Goal: Information Seeking & Learning: Learn about a topic

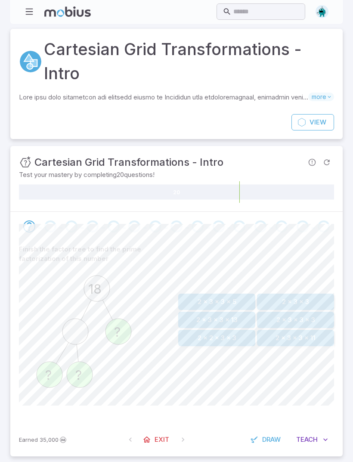
click at [313, 297] on button "2 x 3 x 3" at bounding box center [295, 302] width 77 height 16
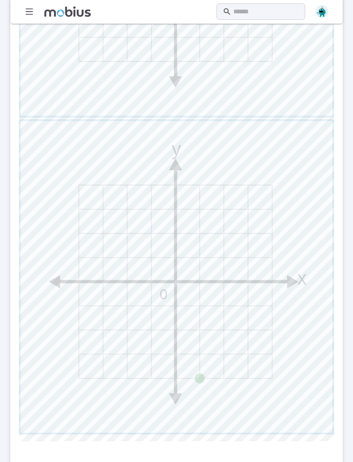
scroll to position [647, 0]
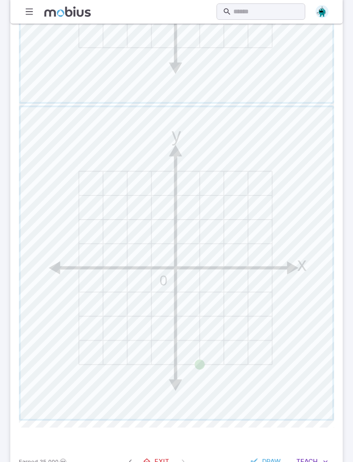
click at [317, 462] on span "Teach" at bounding box center [307, 461] width 22 height 9
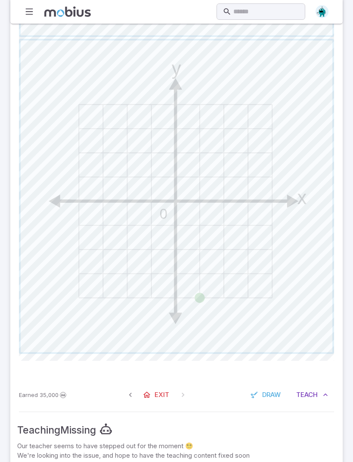
scroll to position [737, 0]
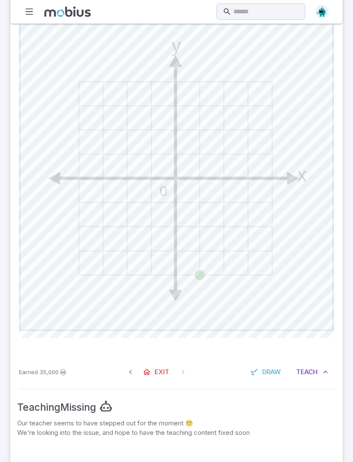
click at [311, 379] on button "Teach Me" at bounding box center [312, 372] width 44 height 16
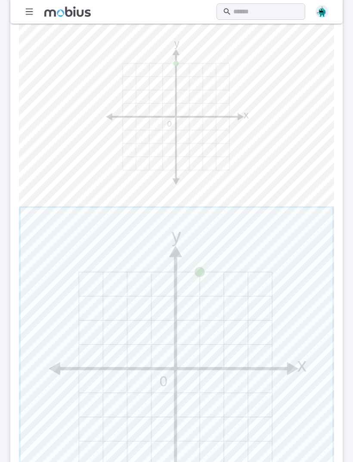
scroll to position [263, 0]
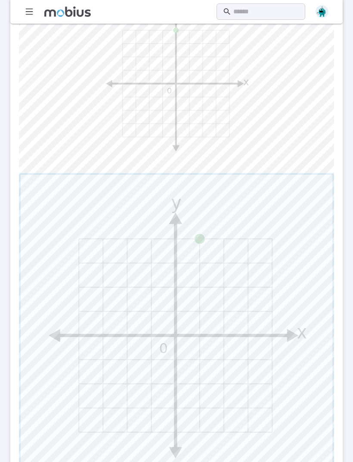
click at [298, 308] on span "button" at bounding box center [177, 331] width 312 height 312
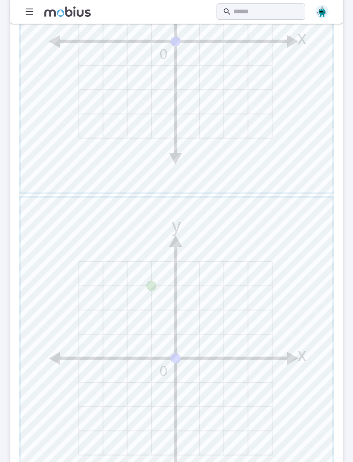
scroll to position [557, 0]
click at [302, 322] on span "button" at bounding box center [177, 353] width 312 height 312
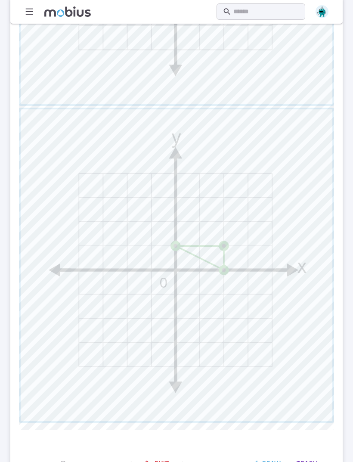
scroll to position [647, 0]
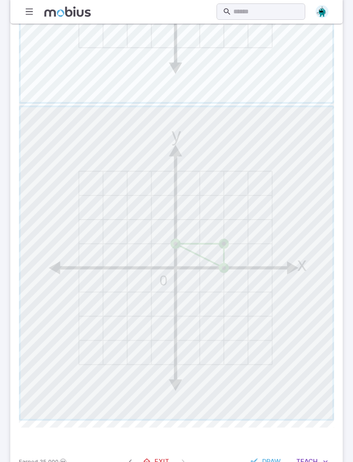
click at [281, 287] on span "button" at bounding box center [177, 263] width 312 height 312
click at [290, 293] on span "button" at bounding box center [177, 263] width 312 height 312
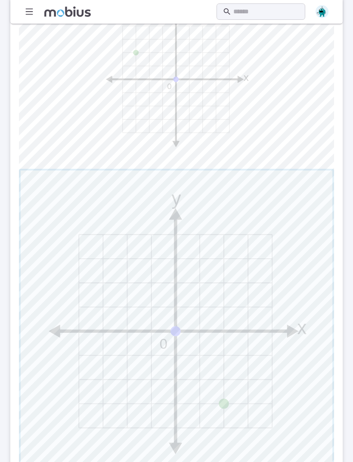
scroll to position [268, 0]
click at [292, 341] on span "button" at bounding box center [177, 326] width 312 height 312
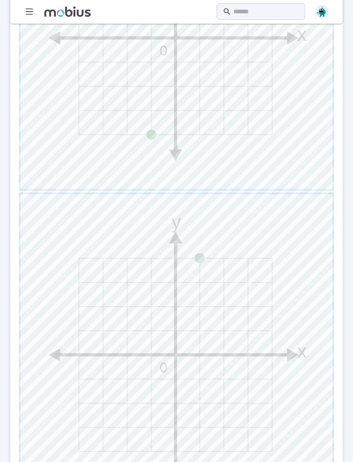
scroll to position [566, 0]
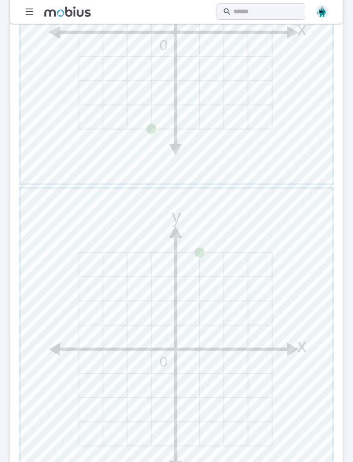
click at [265, 271] on span "button" at bounding box center [177, 345] width 312 height 312
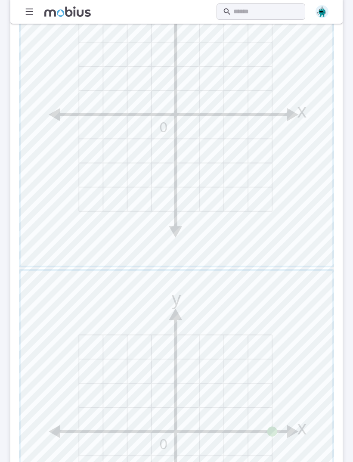
scroll to position [432, 0]
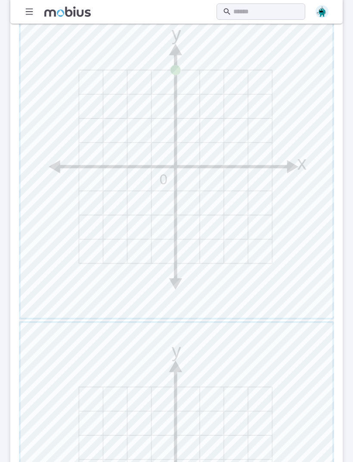
click at [283, 221] on span "button" at bounding box center [177, 162] width 312 height 312
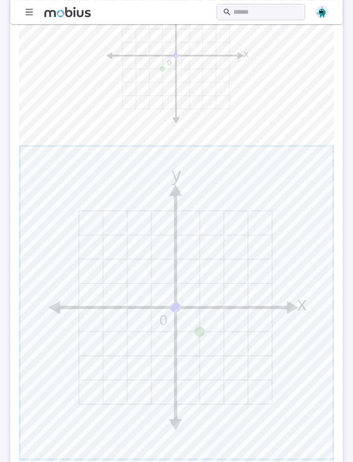
scroll to position [290, 0]
click at [283, 252] on span "button" at bounding box center [177, 303] width 312 height 312
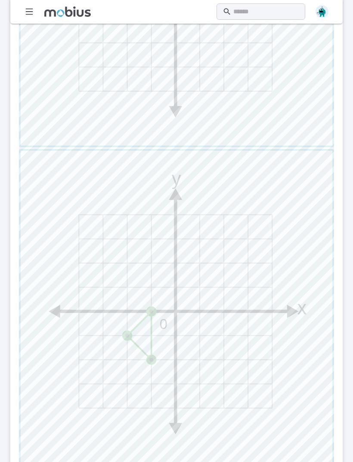
scroll to position [647, 0]
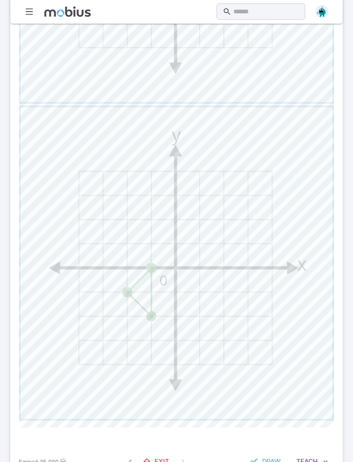
click at [277, 264] on span "button" at bounding box center [177, 263] width 312 height 312
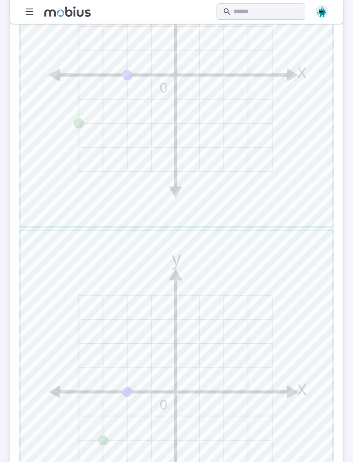
scroll to position [523, 0]
click at [279, 362] on span "button" at bounding box center [177, 387] width 312 height 312
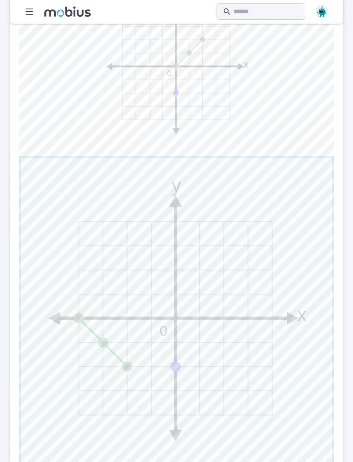
scroll to position [291, 0]
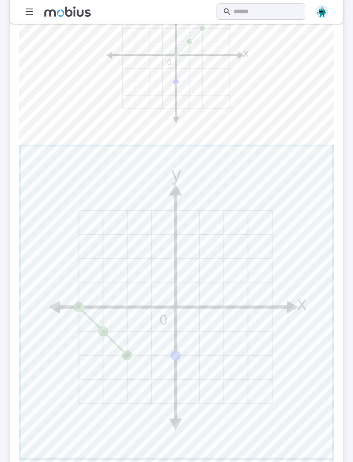
click at [269, 283] on span "button" at bounding box center [177, 302] width 312 height 312
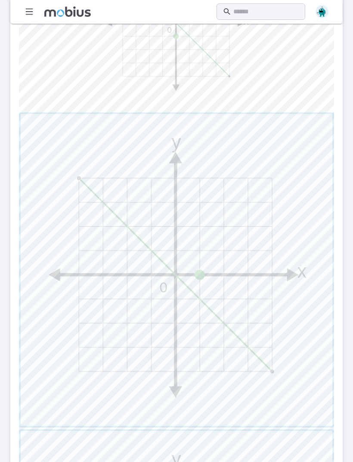
scroll to position [317, 0]
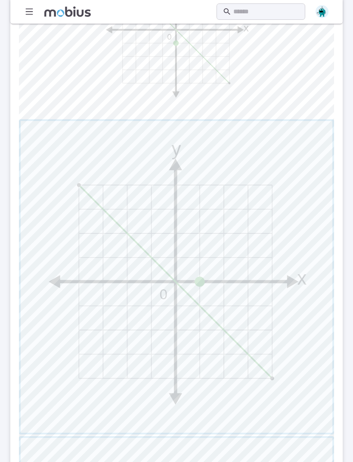
click at [292, 278] on span "button" at bounding box center [177, 277] width 312 height 312
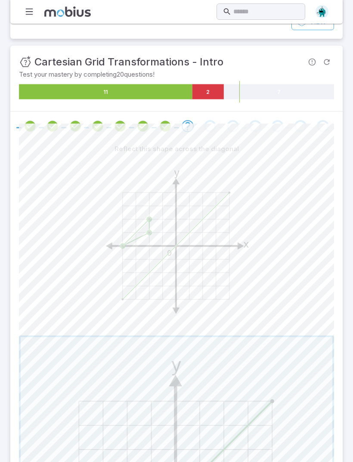
scroll to position [74, 0]
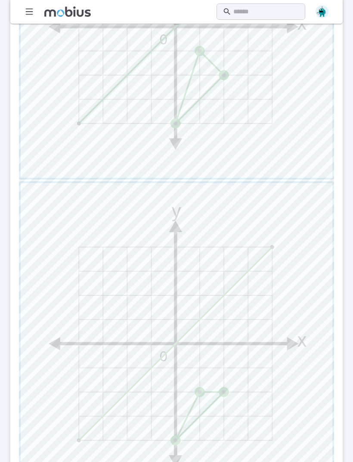
click at [241, 315] on span "button" at bounding box center [177, 340] width 312 height 312
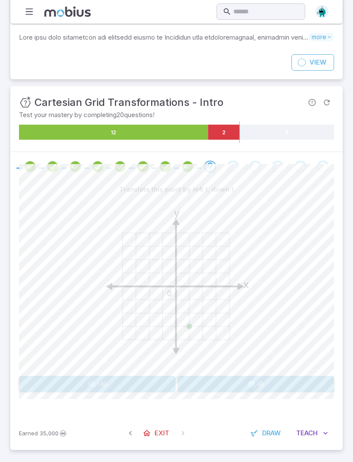
scroll to position [31, 0]
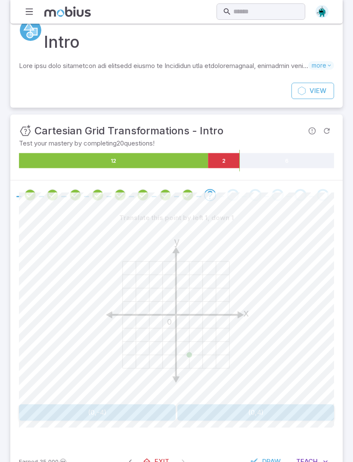
click at [138, 409] on button "(0,-4)" at bounding box center [97, 413] width 157 height 16
click at [167, 364] on icon "y x 0" at bounding box center [176, 312] width 172 height 172
click at [134, 409] on button "(-1,-3)" at bounding box center [97, 413] width 157 height 16
click at [144, 349] on icon "y x 0" at bounding box center [176, 312] width 172 height 172
click at [136, 351] on icon "y x 0" at bounding box center [176, 312] width 172 height 172
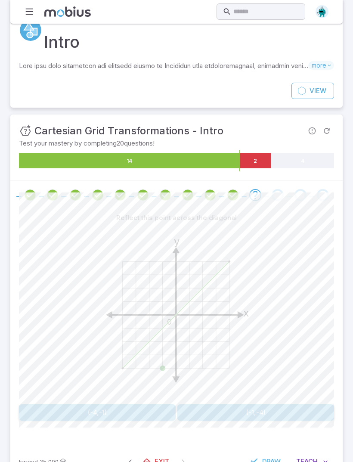
click at [149, 414] on button "(-4,-1)" at bounding box center [97, 413] width 157 height 16
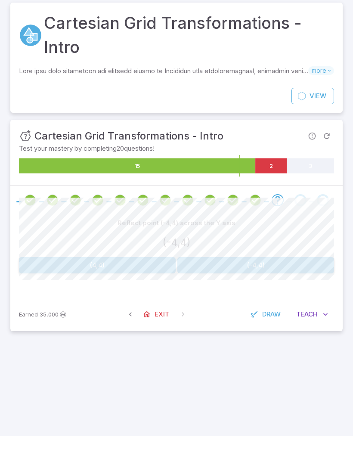
scroll to position [28, 0]
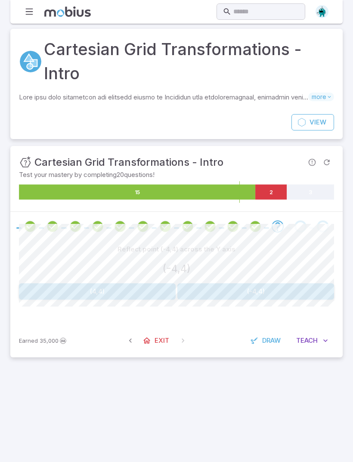
click at [151, 283] on button "(4,4)" at bounding box center [97, 291] width 157 height 16
click at [214, 283] on button "(0,-1)" at bounding box center [255, 291] width 157 height 16
click at [151, 283] on button "(-2,-4)" at bounding box center [97, 291] width 157 height 16
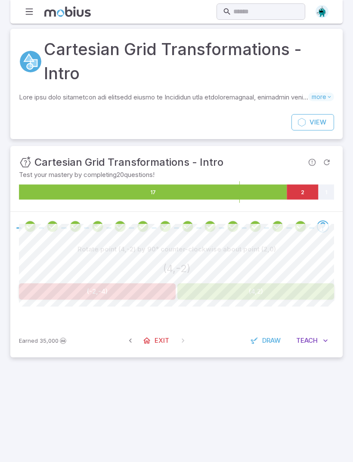
click at [212, 283] on button "(4,2)" at bounding box center [255, 291] width 157 height 16
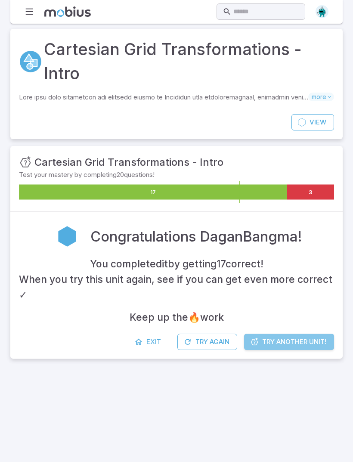
click at [297, 337] on span "Try Another Unit!" at bounding box center [294, 341] width 64 height 9
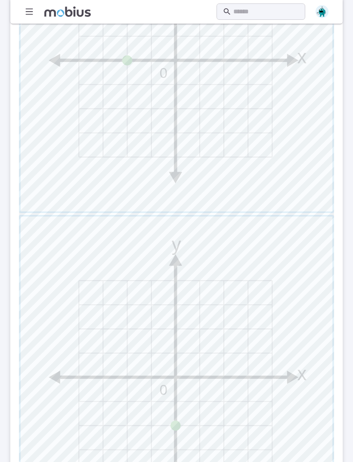
scroll to position [514, 0]
click at [290, 365] on span "button" at bounding box center [177, 372] width 312 height 312
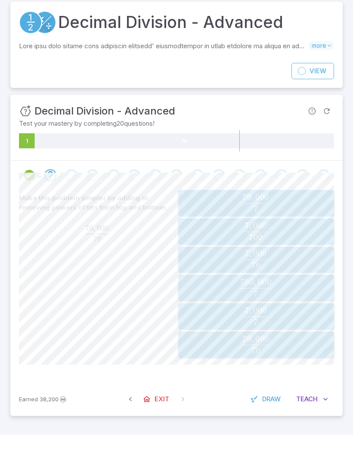
scroll to position [28, 0]
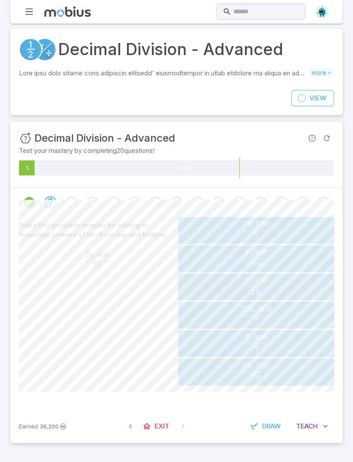
click at [292, 335] on span "7 7 , 000 ​" at bounding box center [256, 343] width 139 height 17
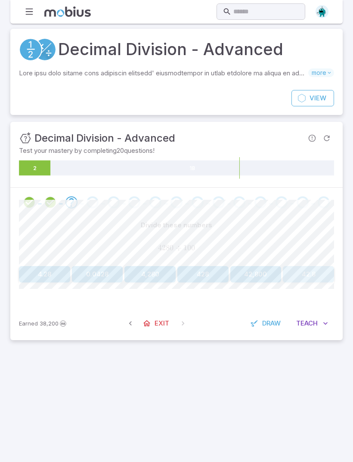
click at [315, 266] on button "42.8" at bounding box center [308, 274] width 51 height 16
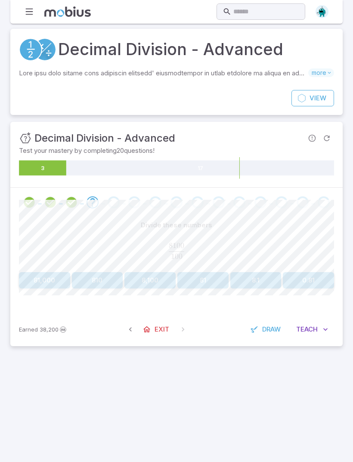
click at [200, 272] on button "81" at bounding box center [202, 280] width 51 height 16
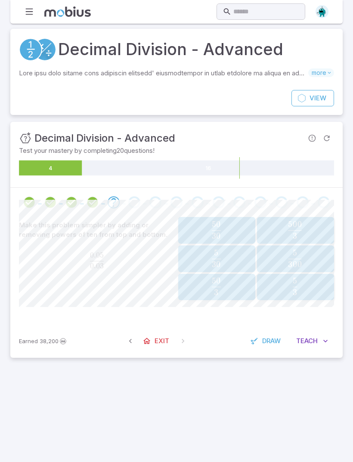
click at [306, 278] on span "3 5 ​" at bounding box center [295, 286] width 67 height 17
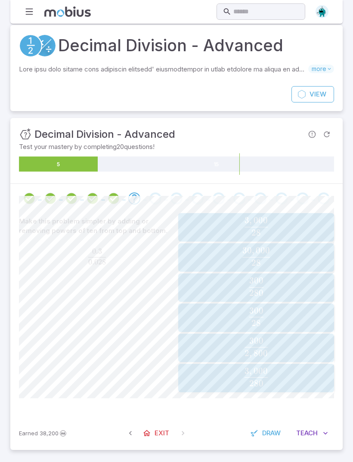
click at [237, 308] on span "28 300 ​" at bounding box center [256, 317] width 150 height 18
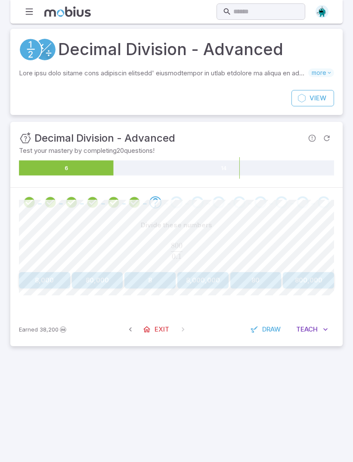
click at [49, 272] on button "8,000" at bounding box center [44, 280] width 51 height 16
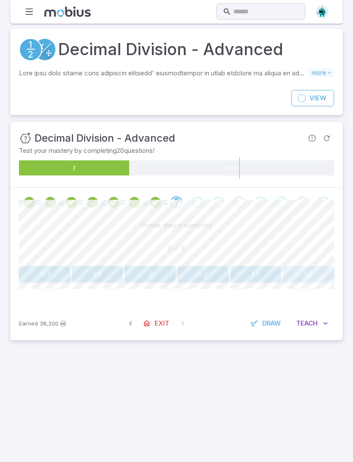
click at [318, 266] on button "1.5" at bounding box center [308, 274] width 51 height 16
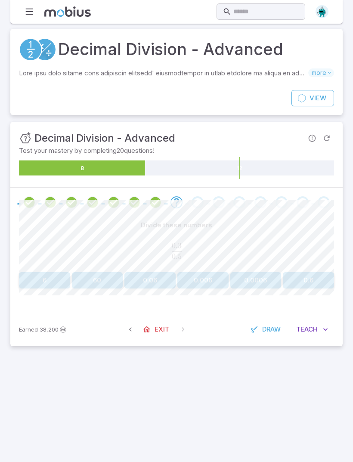
click at [320, 272] on button "0.6" at bounding box center [308, 280] width 51 height 16
click at [57, 272] on button "0.03" at bounding box center [44, 280] width 51 height 16
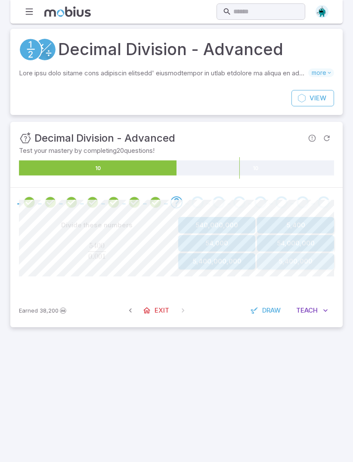
click at [304, 253] on button "5,400,000" at bounding box center [295, 261] width 77 height 16
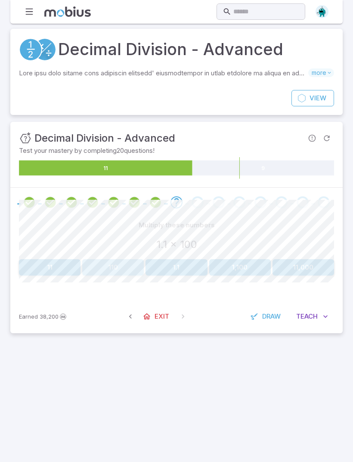
click at [123, 259] on button "110" at bounding box center [113, 267] width 62 height 16
click at [42, 259] on button "0.001" at bounding box center [44, 267] width 51 height 16
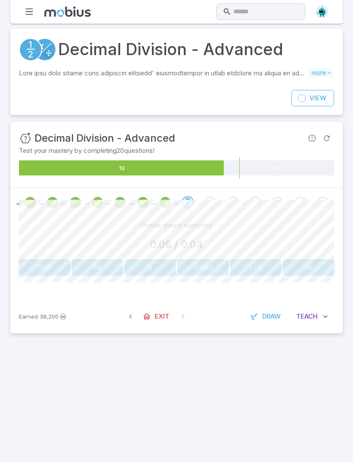
click at [162, 259] on button "2" at bounding box center [150, 267] width 51 height 16
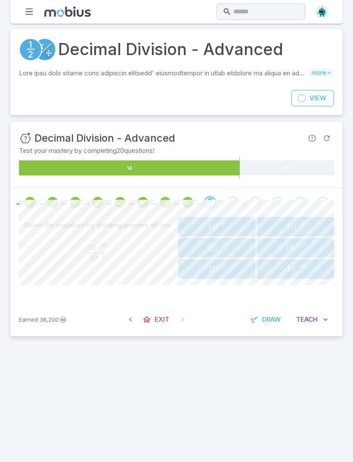
click at [200, 243] on span "1 0 − 7" at bounding box center [217, 248] width 72 height 11
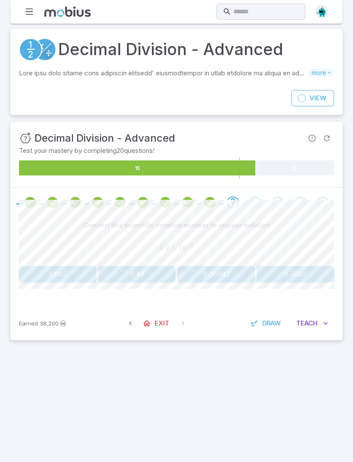
click at [308, 266] on button "0.0042" at bounding box center [296, 274] width 78 height 16
click at [143, 266] on button "0.0007" at bounding box center [137, 274] width 78 height 16
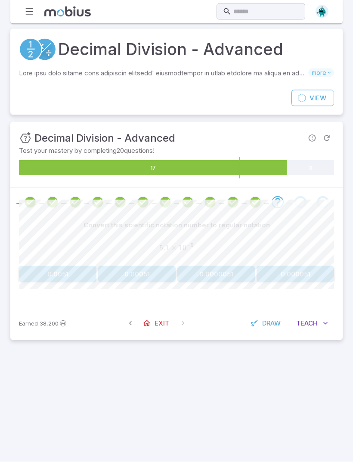
scroll to position [22, 0]
click at [305, 266] on button "0.000051" at bounding box center [296, 274] width 78 height 16
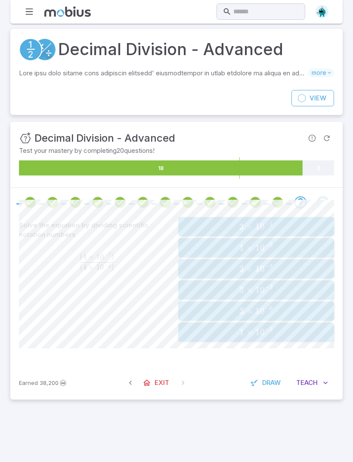
click at [300, 327] on span "1 × 1 0 − 3" at bounding box center [256, 332] width 150 height 11
click at [104, 233] on div "Convert this number to scientific notation 0.0000033" at bounding box center [97, 279] width 156 height 125
click at [294, 221] on span "3.3 × 1 0 − 6" at bounding box center [256, 226] width 150 height 11
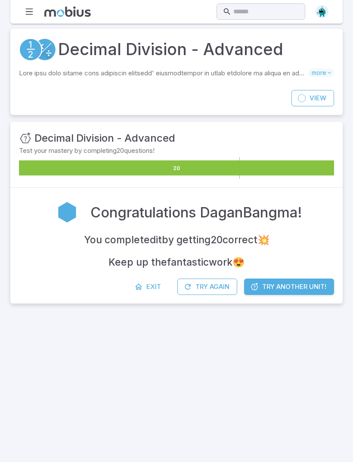
click at [301, 282] on span "Try Another Unit!" at bounding box center [294, 286] width 64 height 9
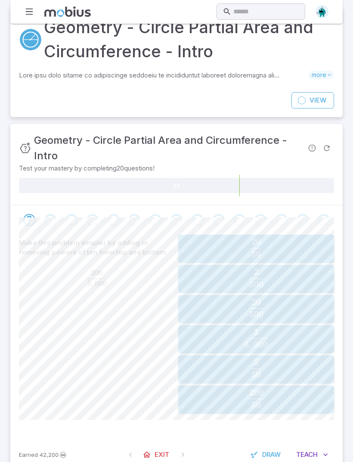
scroll to position [42, 0]
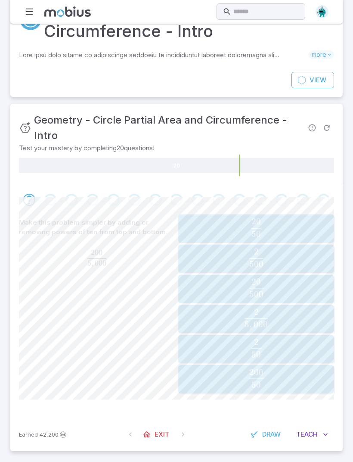
click at [162, 434] on span "Exit" at bounding box center [162, 434] width 15 height 9
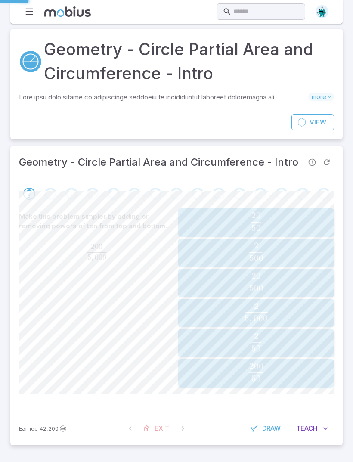
scroll to position [28, 0]
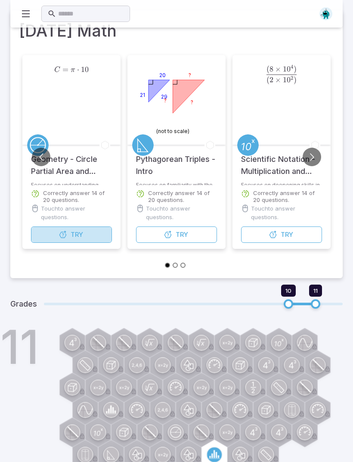
click at [74, 231] on span "Try" at bounding box center [77, 234] width 12 height 9
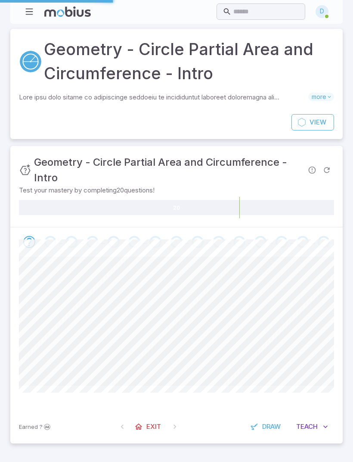
scroll to position [0, 0]
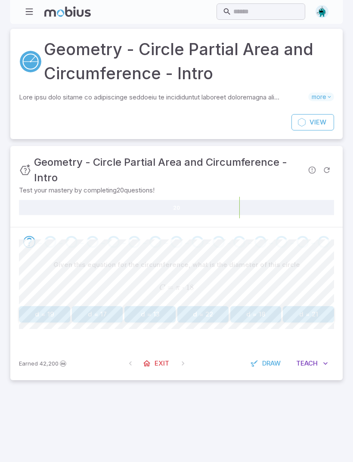
click at [159, 434] on div at bounding box center [176, 427] width 353 height 70
click at [260, 314] on button "d = 18" at bounding box center [255, 314] width 51 height 16
click at [318, 321] on button "r = 3" at bounding box center [308, 314] width 51 height 16
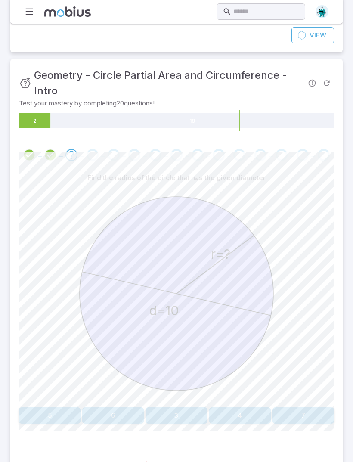
scroll to position [90, 0]
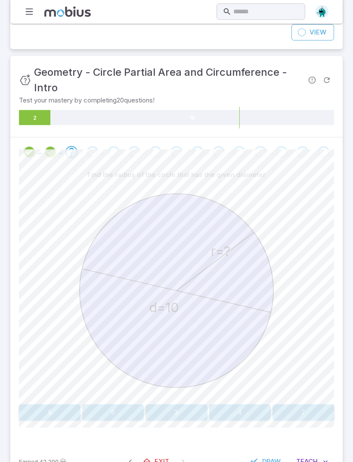
click at [60, 412] on button "5" at bounding box center [50, 413] width 62 height 16
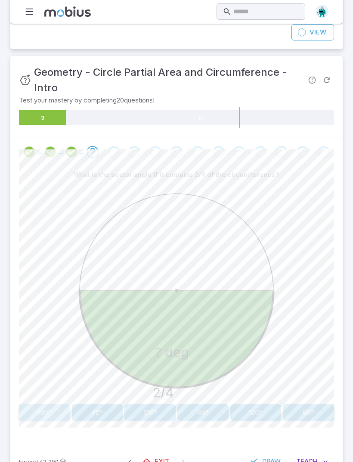
click at [55, 411] on button "180º" at bounding box center [44, 413] width 51 height 16
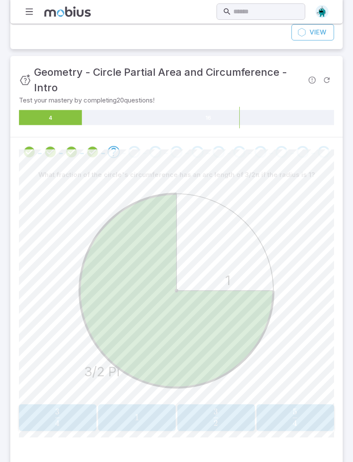
click at [73, 415] on span "4 3 ​" at bounding box center [57, 417] width 67 height 17
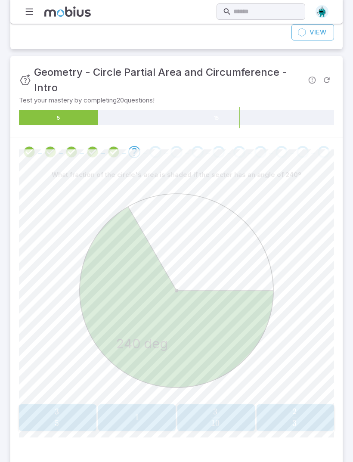
click at [70, 423] on span "5 3 ​" at bounding box center [57, 417] width 68 height 17
click at [115, 418] on span "​" at bounding box center [115, 415] width 1 height 12
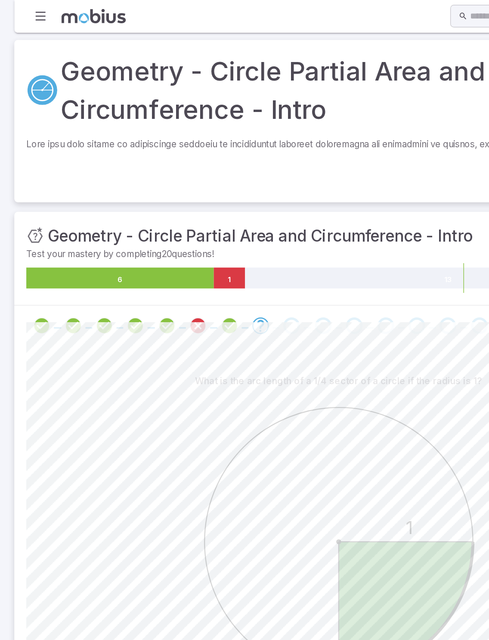
scroll to position [38, 0]
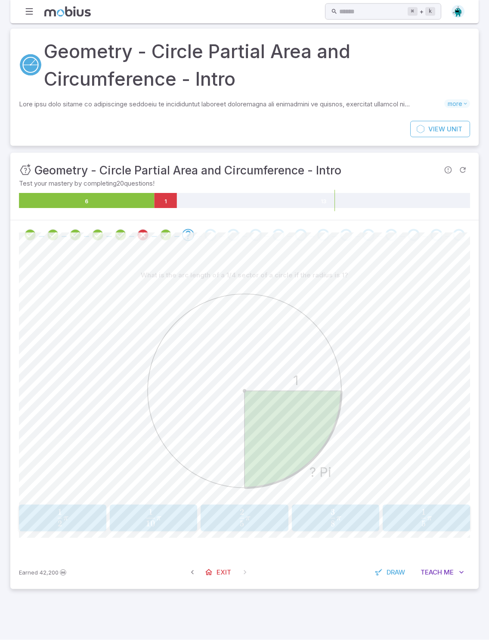
click at [353, 462] on span "Teach" at bounding box center [432, 572] width 22 height 9
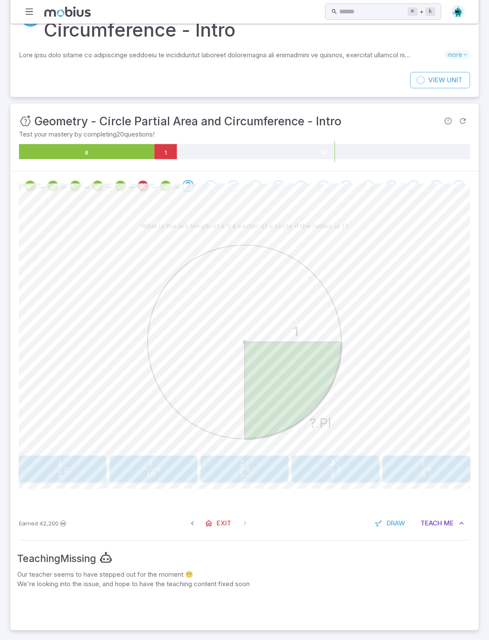
click at [353, 462] on span "Me" at bounding box center [449, 523] width 10 height 9
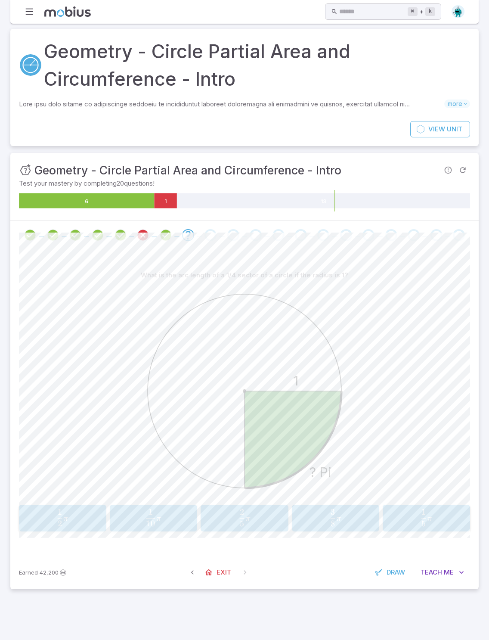
scroll to position [0, 0]
click at [221, 462] on span "Exit" at bounding box center [224, 572] width 15 height 9
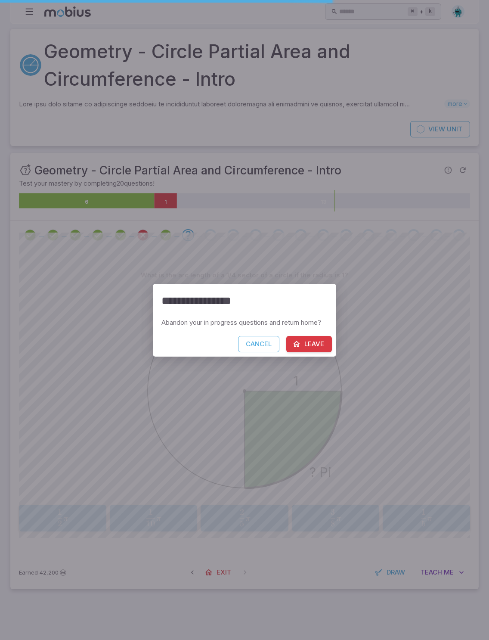
click at [311, 351] on button "Leave" at bounding box center [309, 344] width 46 height 16
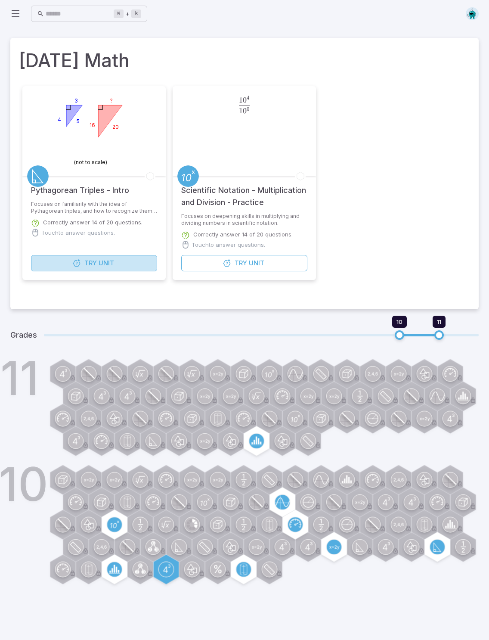
click at [93, 266] on span "Try" at bounding box center [90, 262] width 12 height 9
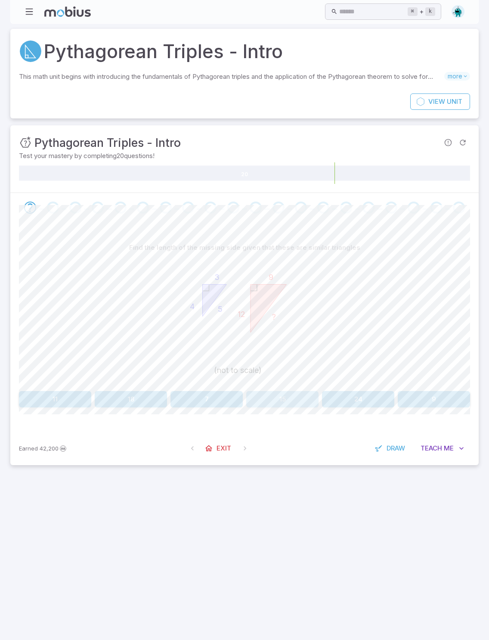
click at [275, 397] on button "15" at bounding box center [282, 399] width 72 height 16
click at [134, 402] on button "15" at bounding box center [131, 399] width 72 height 16
click at [353, 441] on button "Teach Me" at bounding box center [443, 448] width 56 height 16
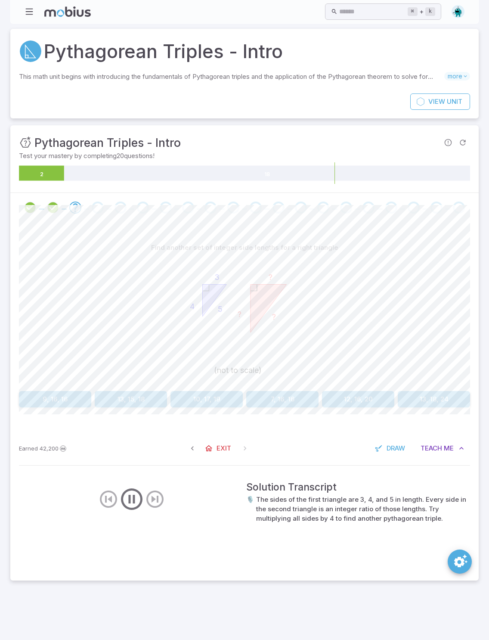
click at [353, 450] on span "Teach" at bounding box center [432, 448] width 22 height 9
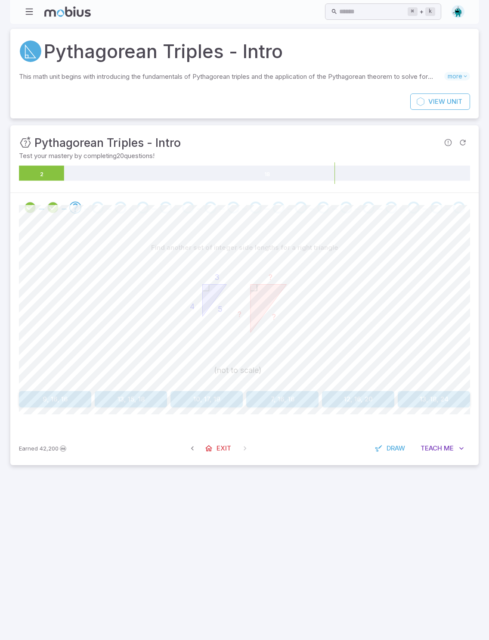
click at [353, 453] on button "Teach Me" at bounding box center [443, 448] width 56 height 16
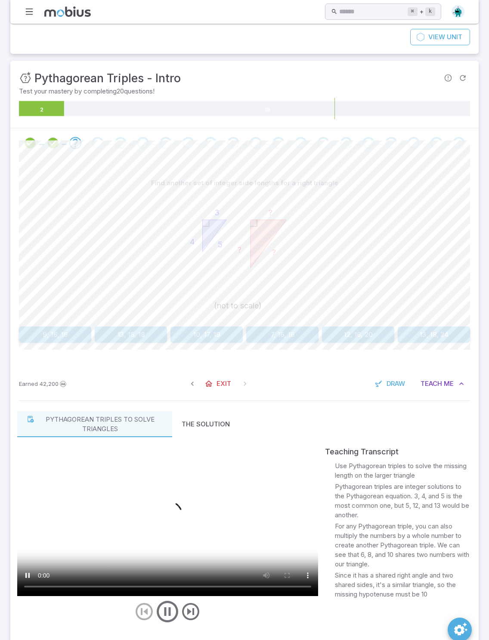
scroll to position [65, 0]
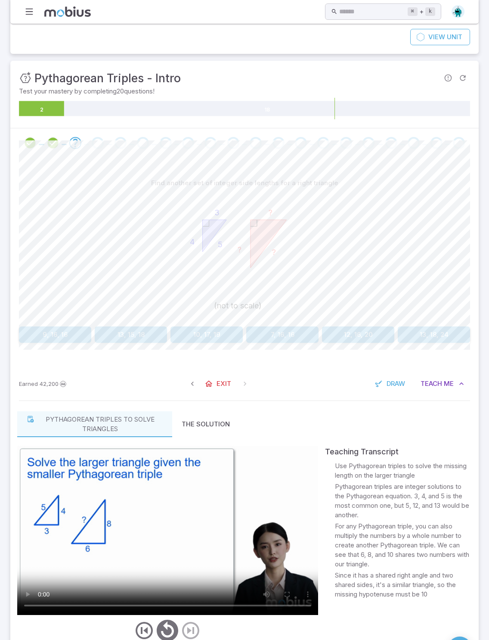
click at [199, 423] on button "The Solution" at bounding box center [205, 424] width 67 height 26
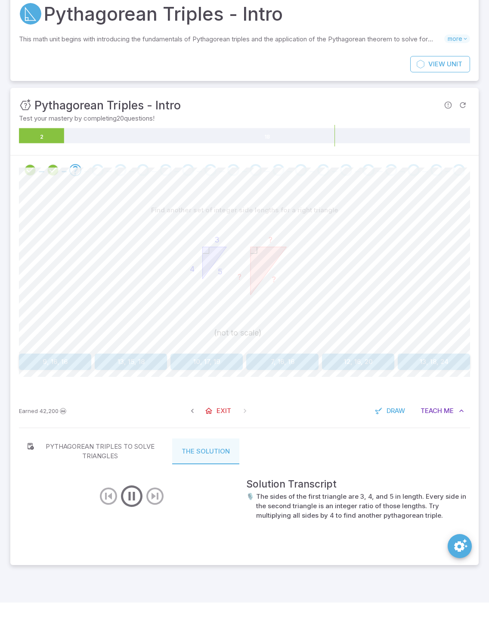
scroll to position [37, 0]
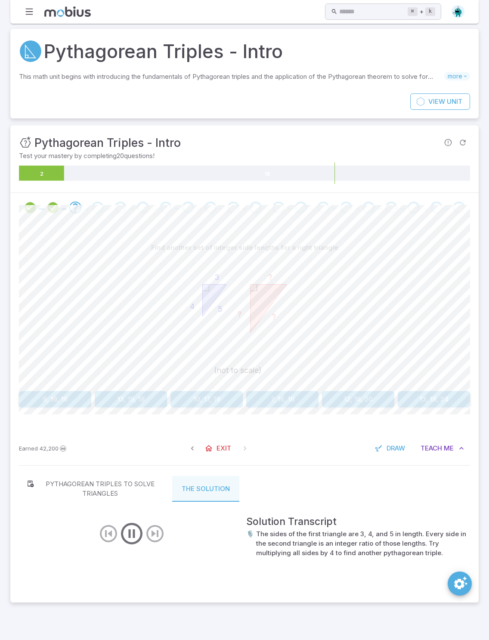
click at [129, 462] on icon "play/pause/restart" at bounding box center [132, 534] width 26 height 26
click at [350, 391] on button "12, 16, 20" at bounding box center [358, 399] width 72 height 16
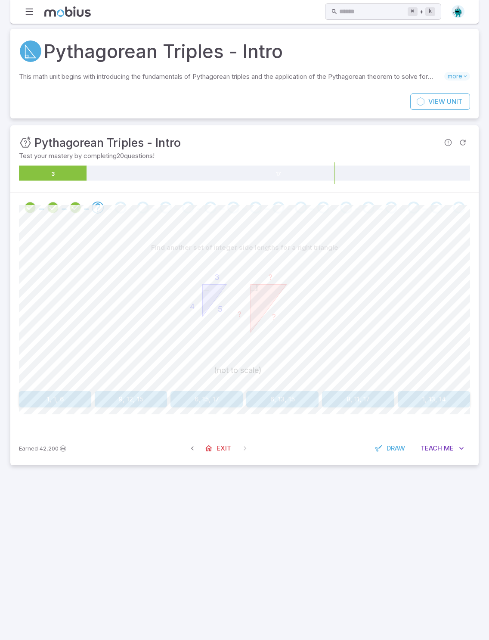
click at [134, 391] on button "9, 12, 15" at bounding box center [131, 399] width 72 height 16
click at [278, 391] on button "16" at bounding box center [282, 399] width 72 height 16
click at [212, 391] on button "c=10" at bounding box center [207, 399] width 72 height 16
click at [353, 391] on button "34" at bounding box center [434, 399] width 72 height 16
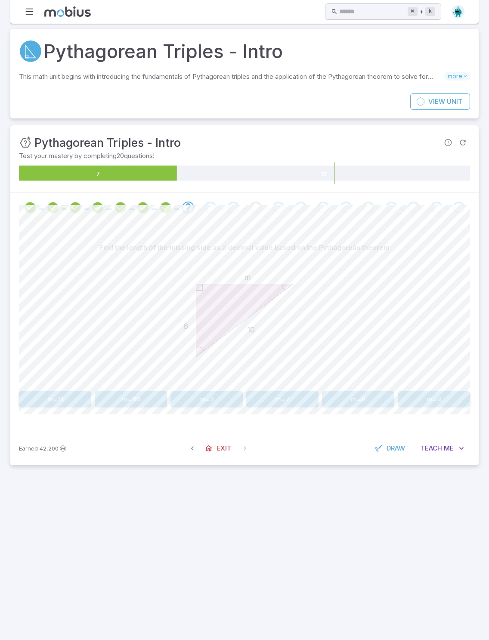
click at [353, 391] on button "m=8" at bounding box center [358, 399] width 72 height 16
click at [123, 391] on button "60, 63, 87" at bounding box center [131, 399] width 72 height 16
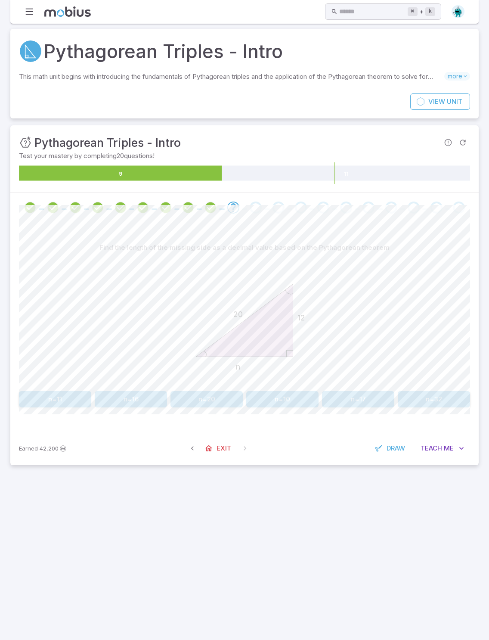
click at [136, 391] on button "n=16" at bounding box center [131, 399] width 72 height 16
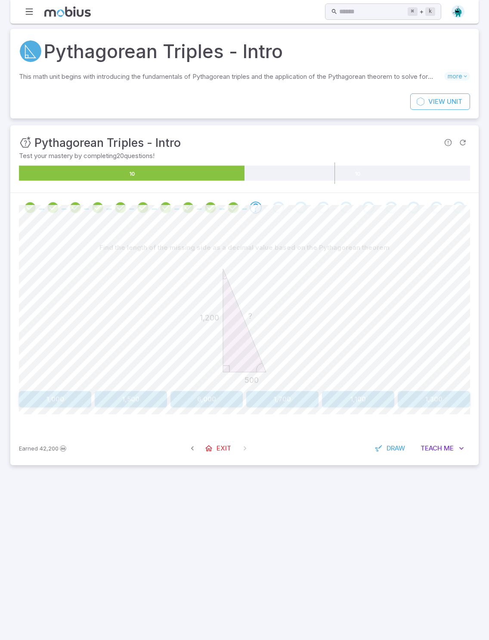
click at [353, 391] on button "1,300" at bounding box center [434, 399] width 72 height 16
click at [353, 391] on button "1,200" at bounding box center [358, 399] width 72 height 16
click at [353, 391] on button "120" at bounding box center [358, 399] width 72 height 16
click at [353, 391] on button "2,000" at bounding box center [434, 399] width 72 height 16
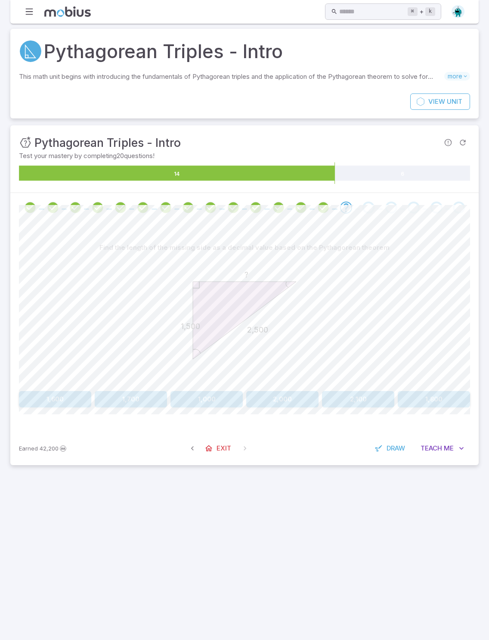
click at [286, 391] on button "2,000" at bounding box center [282, 399] width 72 height 16
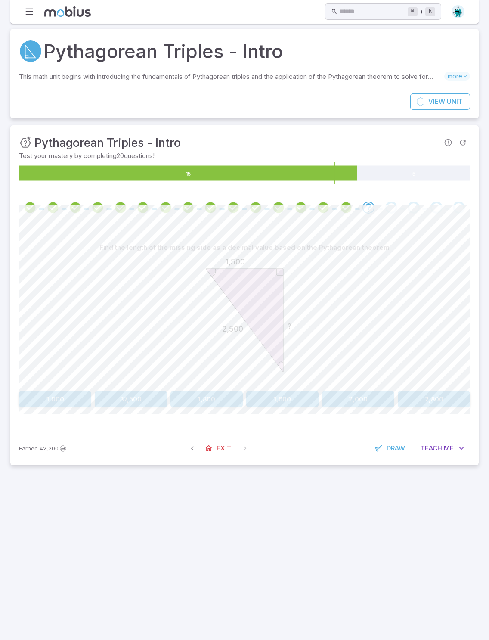
click at [350, 391] on button "2,000" at bounding box center [358, 399] width 72 height 16
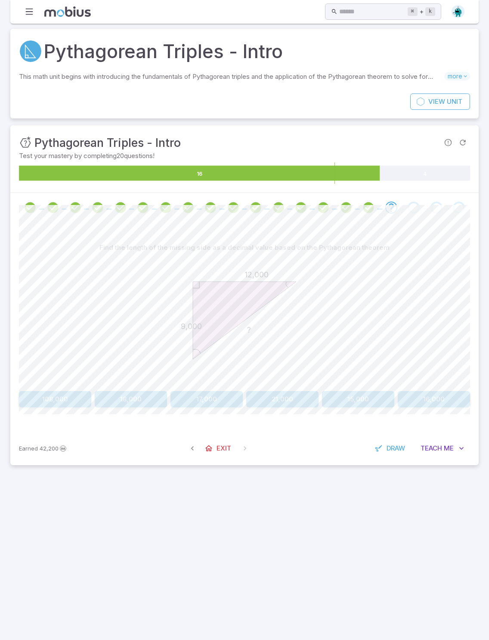
click at [353, 391] on button "15,000" at bounding box center [358, 399] width 72 height 16
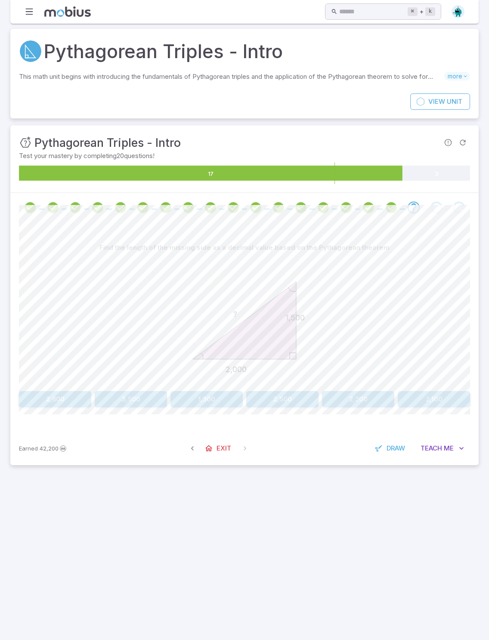
click at [279, 341] on icon "? 2,000 1,500" at bounding box center [244, 320] width 129 height 129
click at [293, 391] on button "2,500" at bounding box center [282, 399] width 72 height 16
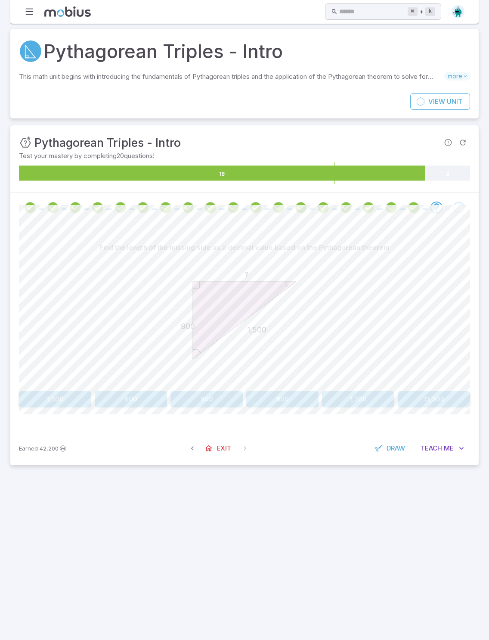
click at [353, 391] on button "1,200" at bounding box center [358, 399] width 72 height 16
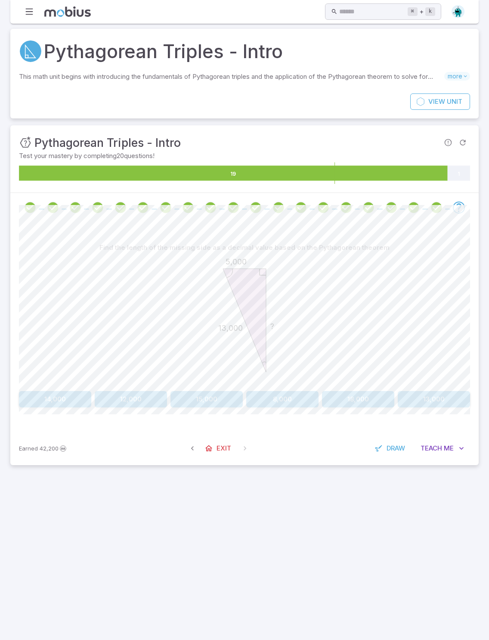
click at [130, 391] on button "12,000" at bounding box center [131, 399] width 72 height 16
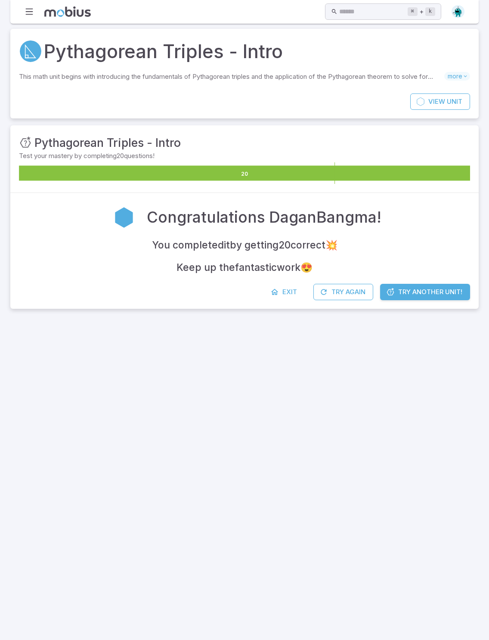
click at [353, 284] on link "Try Another Unit!" at bounding box center [425, 292] width 90 height 16
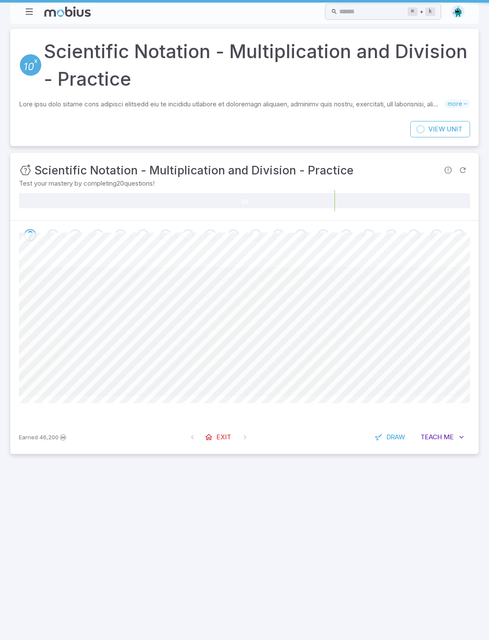
scroll to position [0, 0]
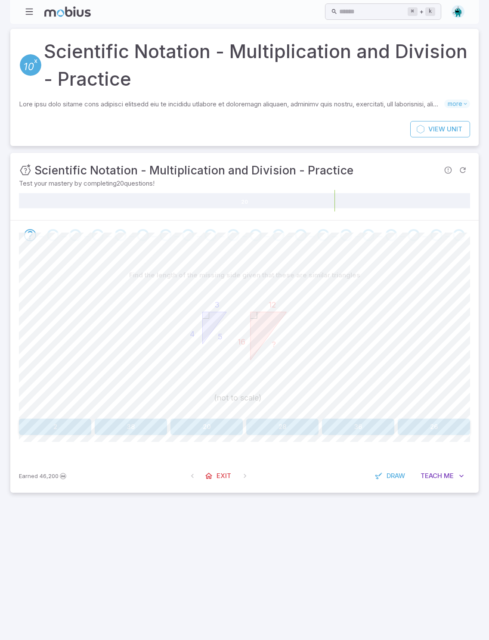
click at [225, 461] on div "Earned 46,200 Exit Draw Teach Me" at bounding box center [244, 476] width 469 height 34
click at [221, 462] on span "Exit" at bounding box center [224, 475] width 15 height 9
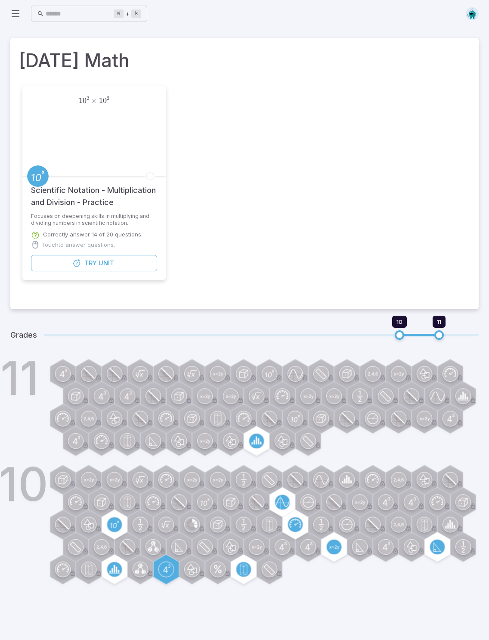
click at [96, 267] on span "Try" at bounding box center [90, 262] width 12 height 9
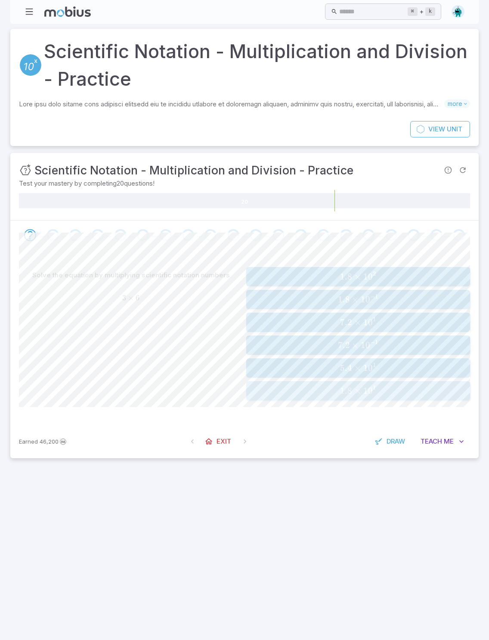
click at [327, 389] on span "1.8 × 1 0 1" at bounding box center [358, 391] width 218 height 11
click at [343, 392] on span "4.59" at bounding box center [346, 391] width 17 height 11
